Goal: Information Seeking & Learning: Learn about a topic

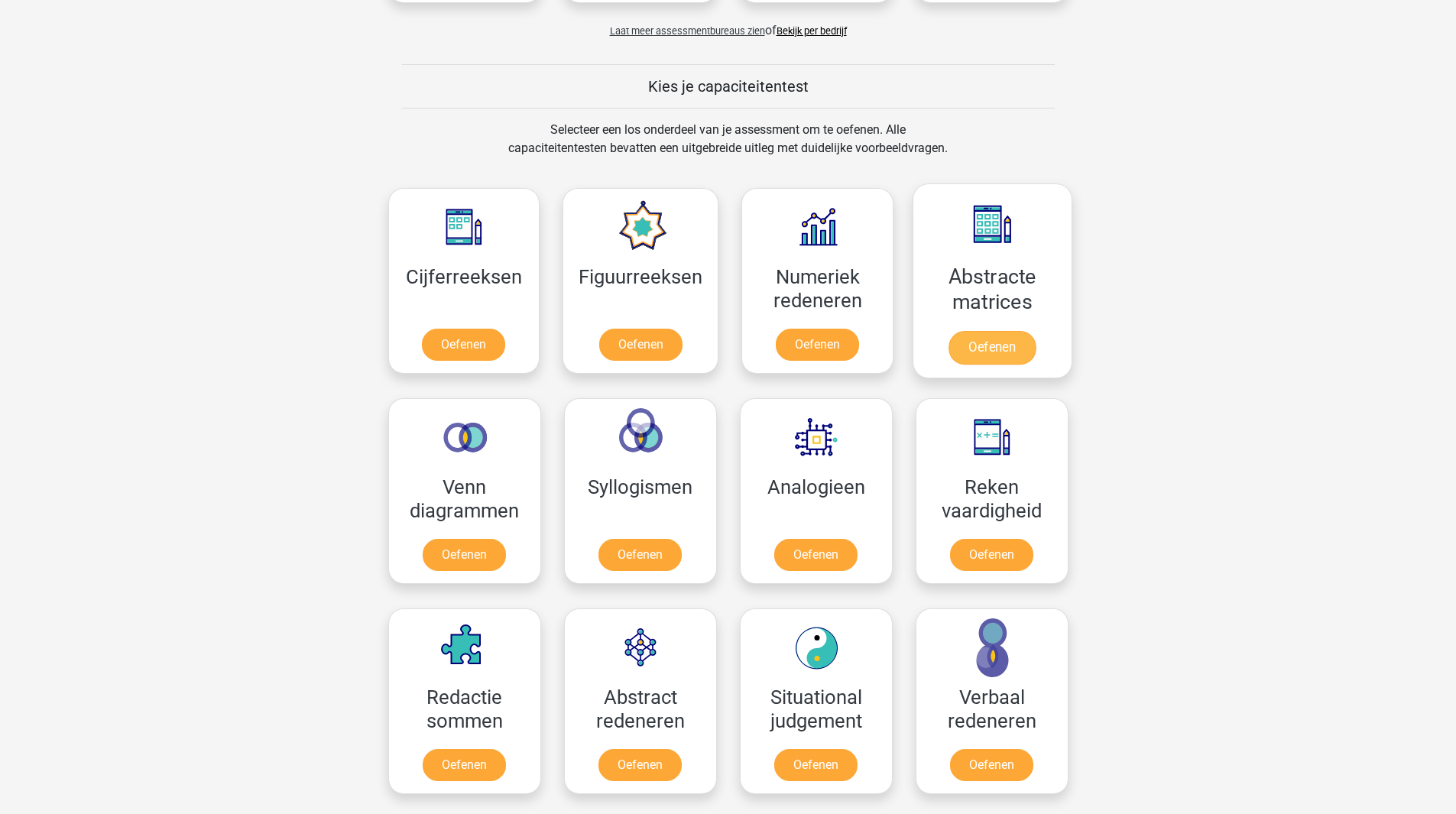
scroll to position [535, 0]
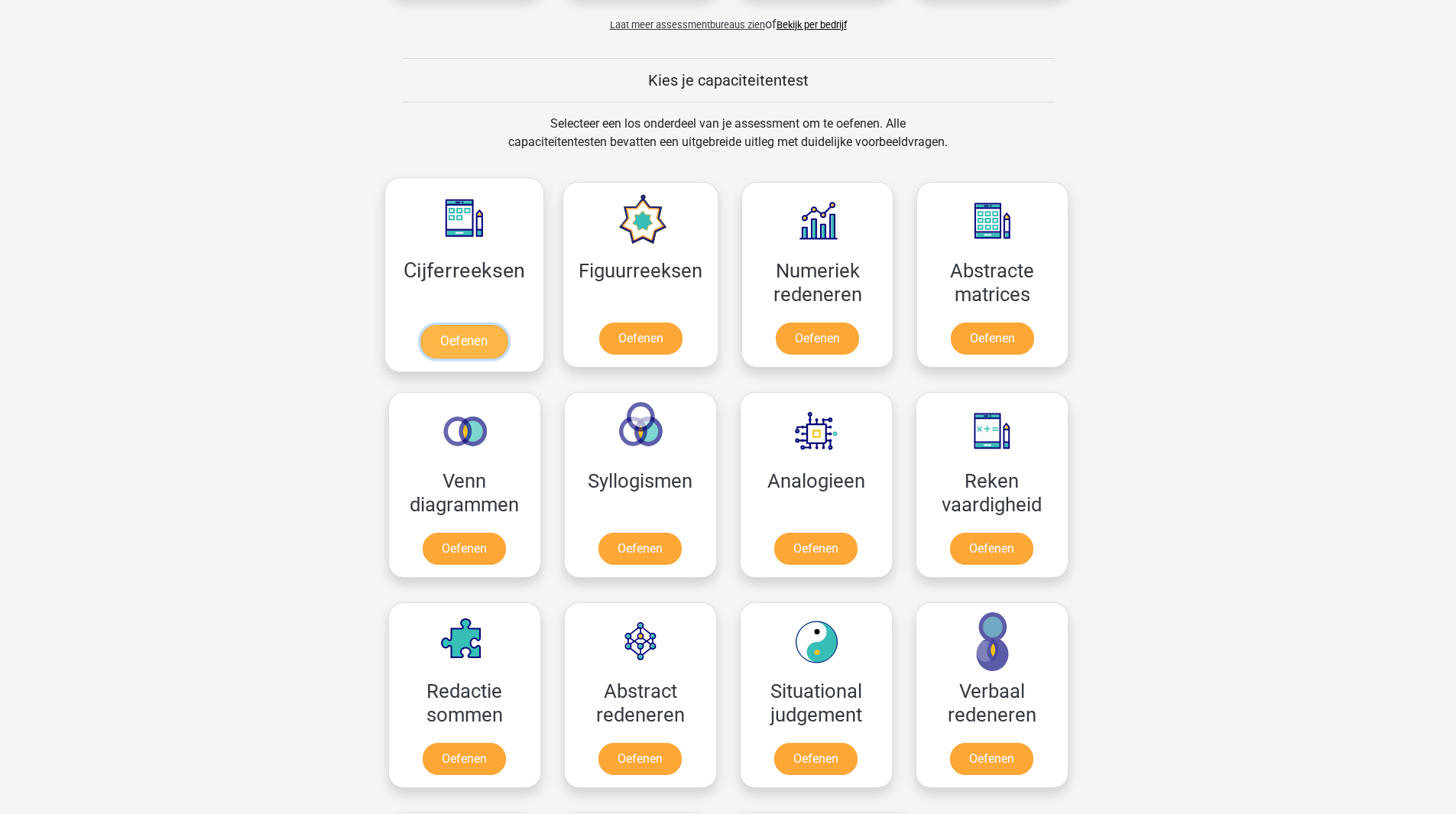
click at [448, 341] on link "Oefenen" at bounding box center [463, 341] width 87 height 34
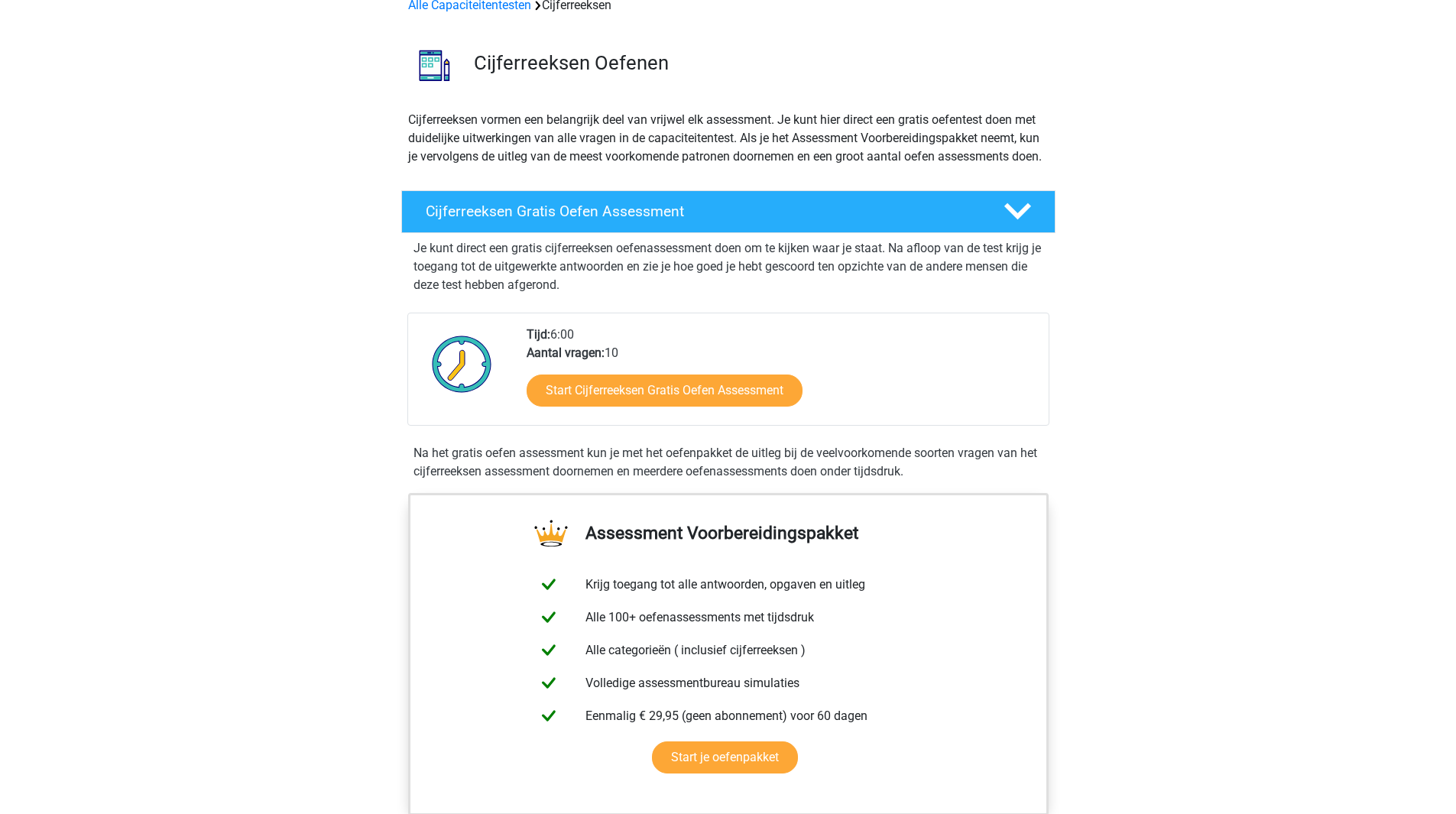
scroll to position [153, 0]
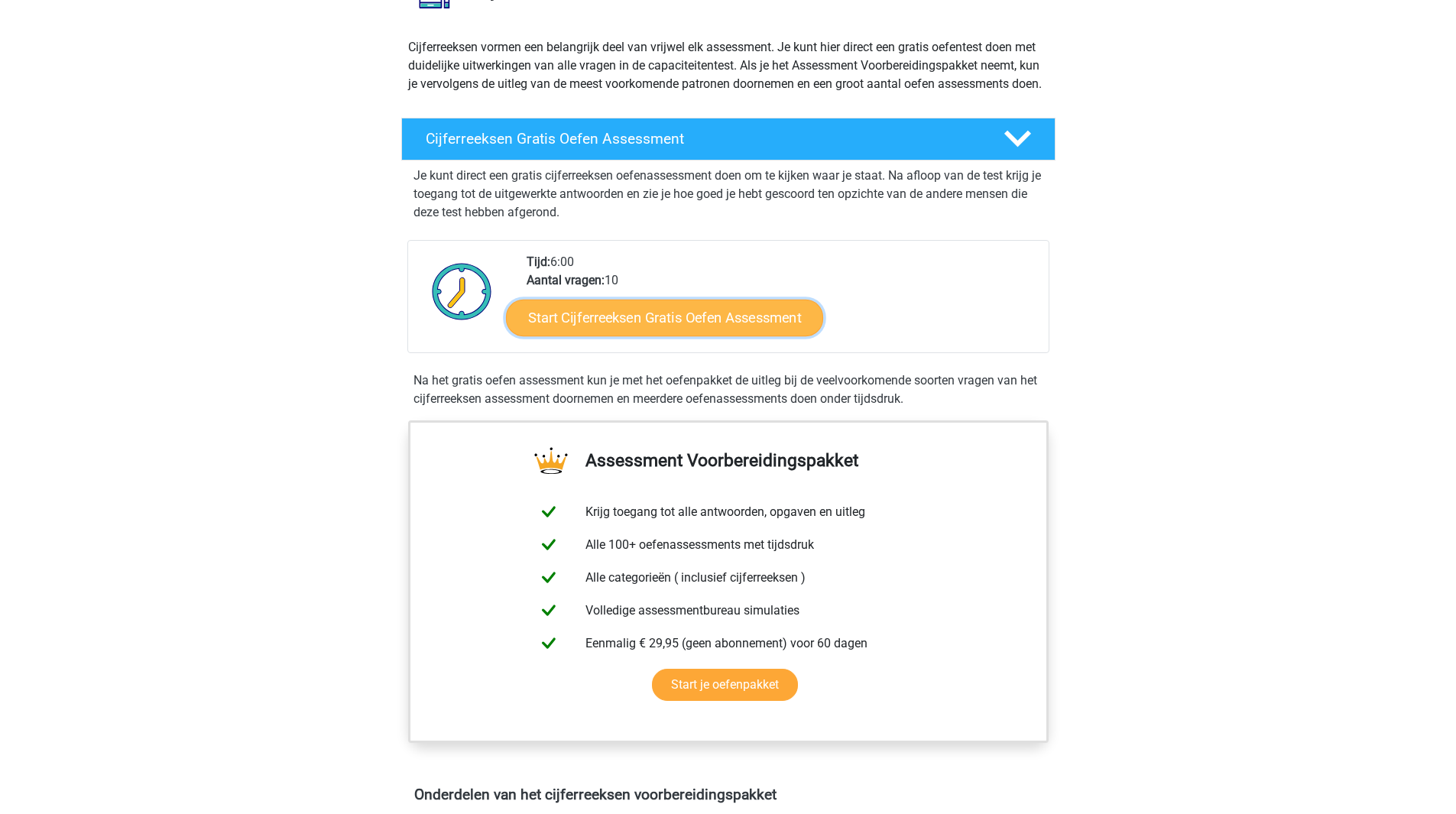
click at [753, 336] on link "Start Cijferreeksen Gratis Oefen Assessment" at bounding box center [664, 317] width 317 height 37
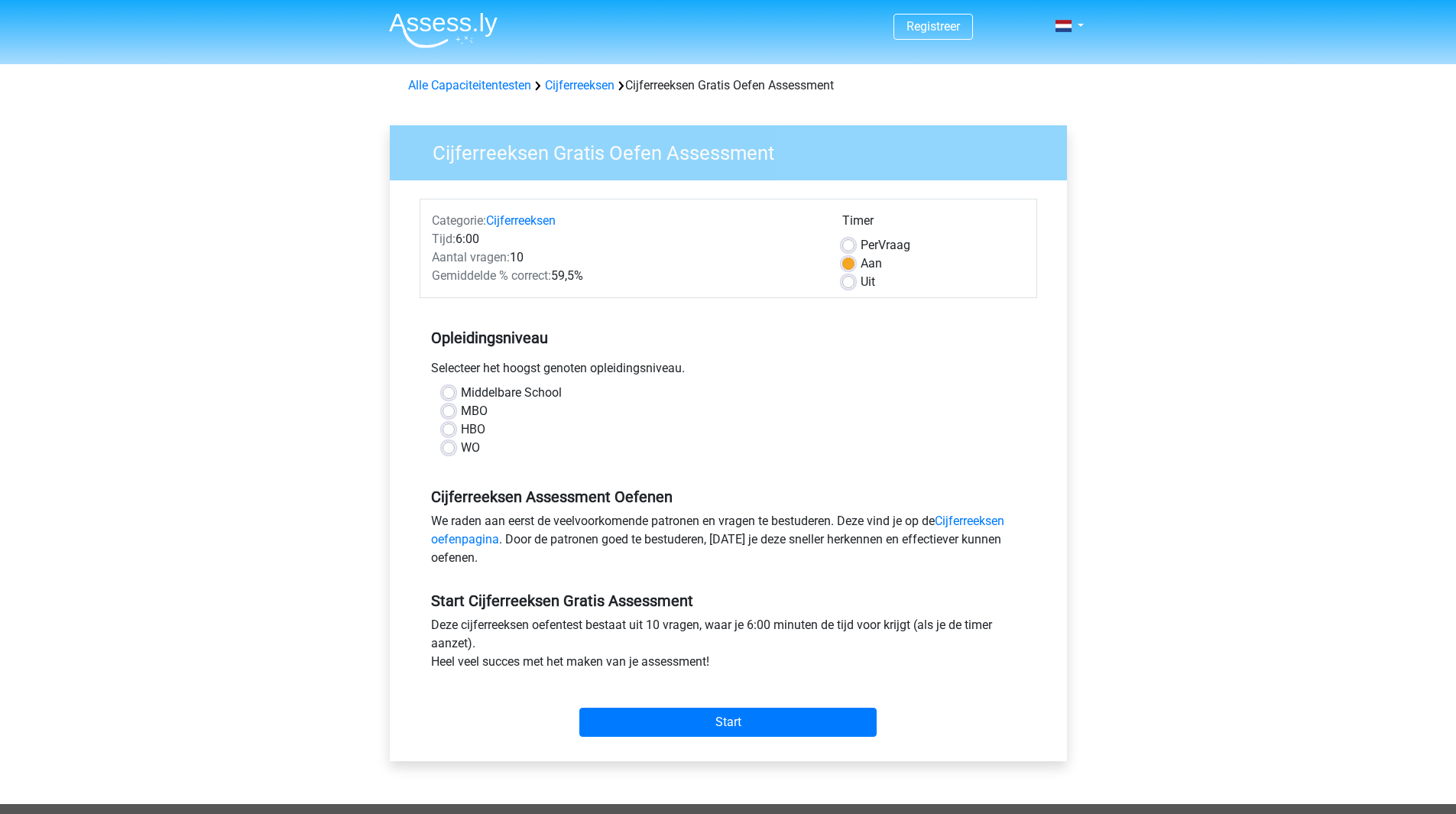
click at [459, 429] on div "HBO" at bounding box center [728, 429] width 571 height 18
click at [461, 426] on label "HBO" at bounding box center [473, 429] width 25 height 18
click at [450, 426] on input "HBO" at bounding box center [448, 428] width 12 height 15
radio input "true"
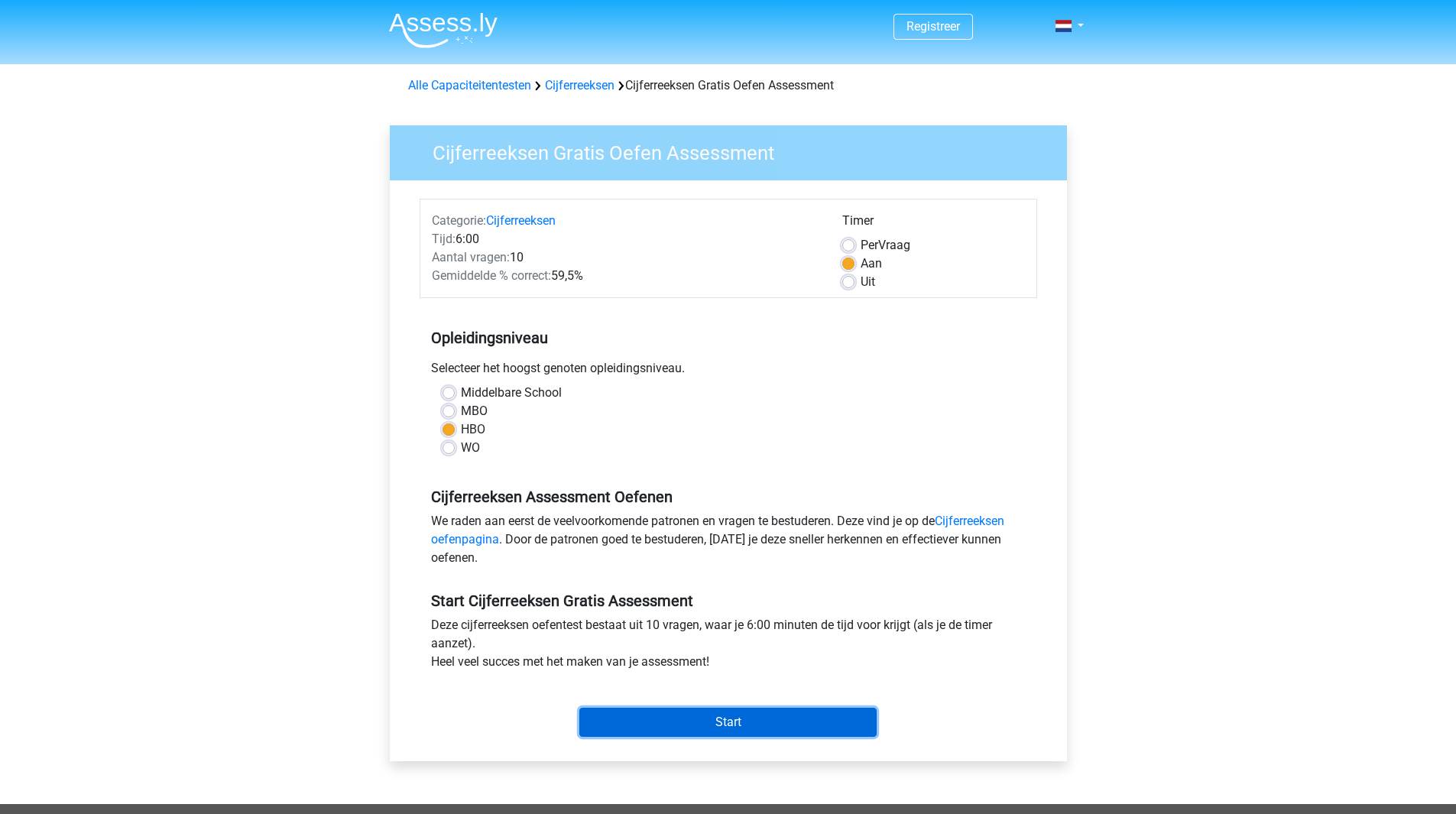
click at [748, 721] on input "Start" at bounding box center [728, 722] width 297 height 29
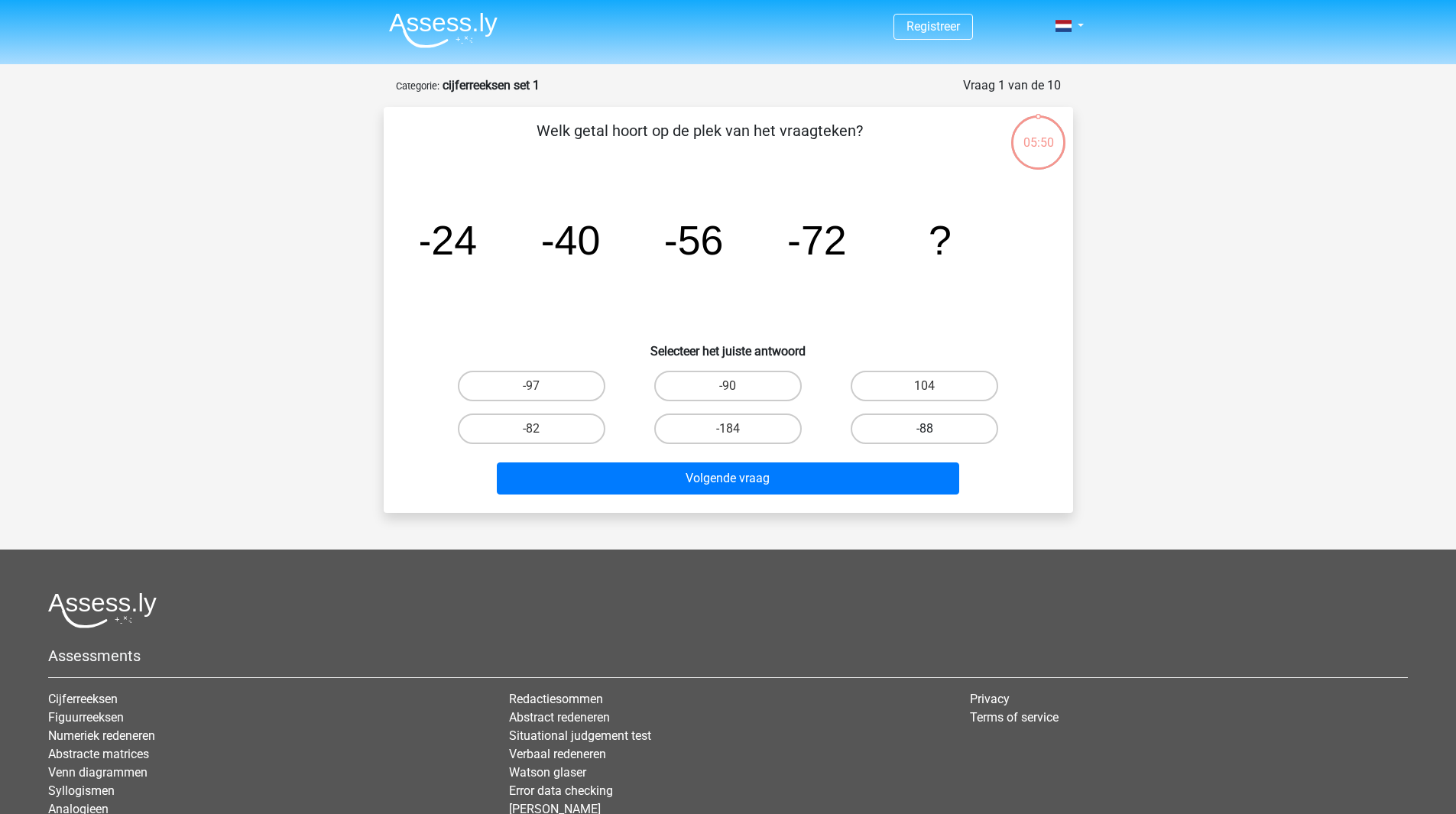
click at [946, 428] on label "-88" at bounding box center [924, 429] width 148 height 30
click at [934, 429] on input "-88" at bounding box center [929, 433] width 10 height 10
radio input "true"
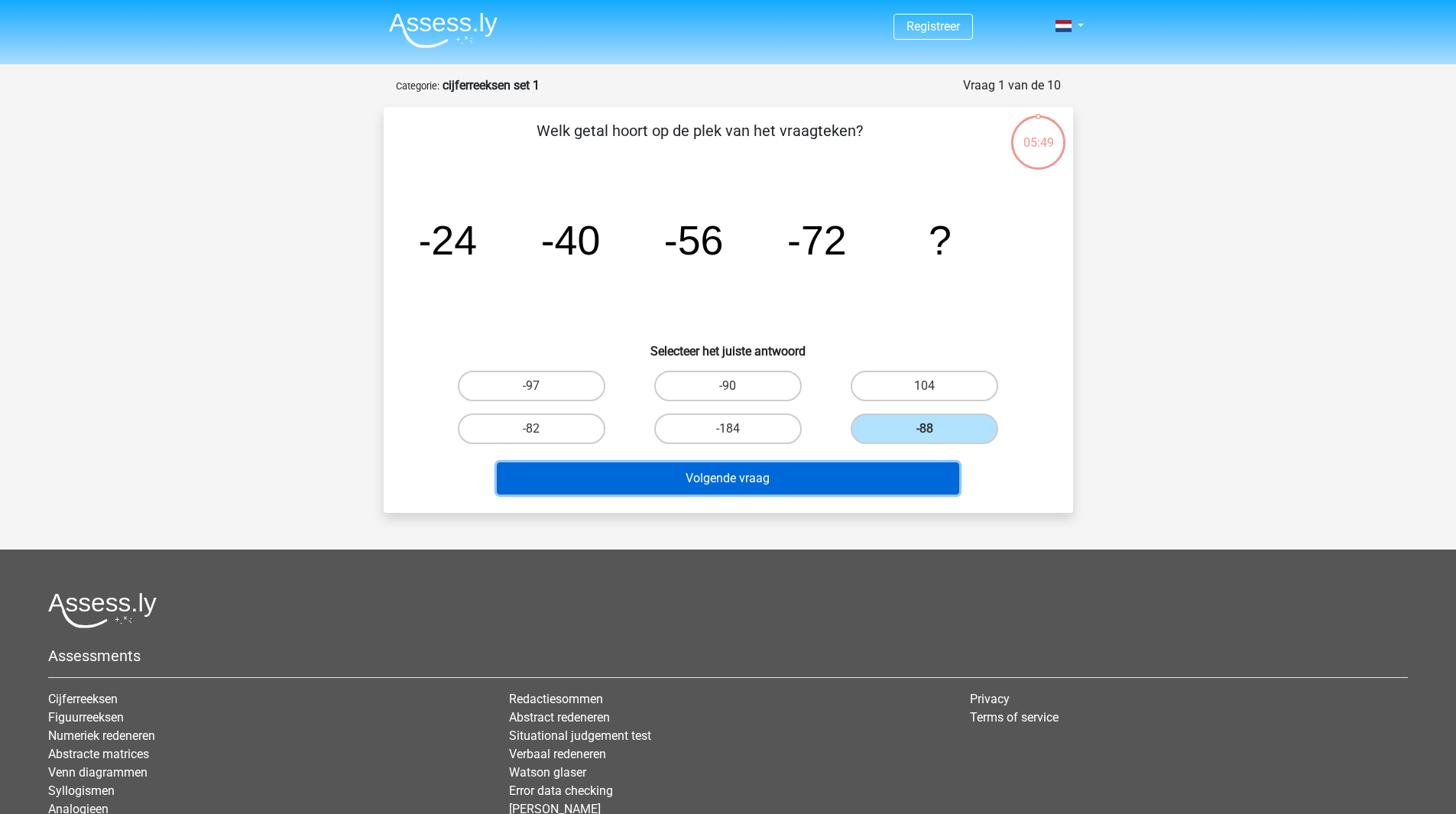
click at [815, 476] on button "Volgende vraag" at bounding box center [728, 478] width 462 height 32
